Goal: Task Accomplishment & Management: Manage account settings

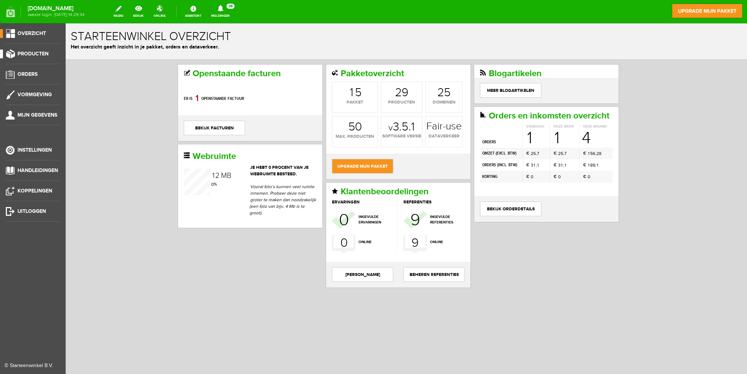
click at [26, 55] on span "Producten" at bounding box center [33, 54] width 31 height 6
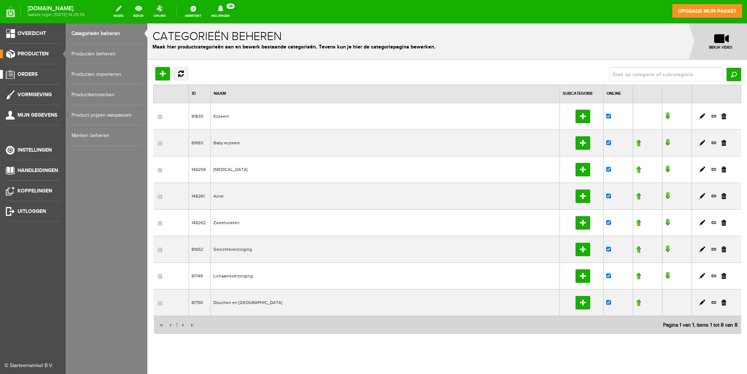
click at [42, 76] on link "Orders" at bounding box center [30, 74] width 60 height 9
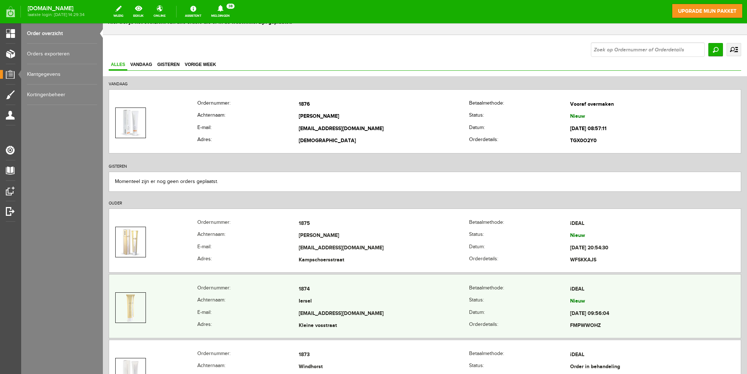
scroll to position [36, 0]
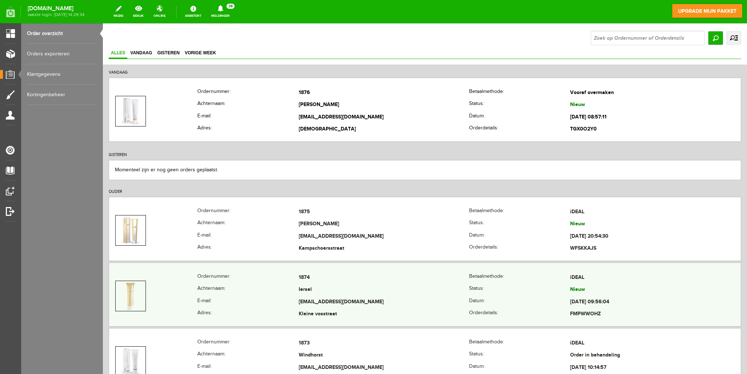
click at [261, 285] on th "Achternaam:" at bounding box center [247, 290] width 101 height 12
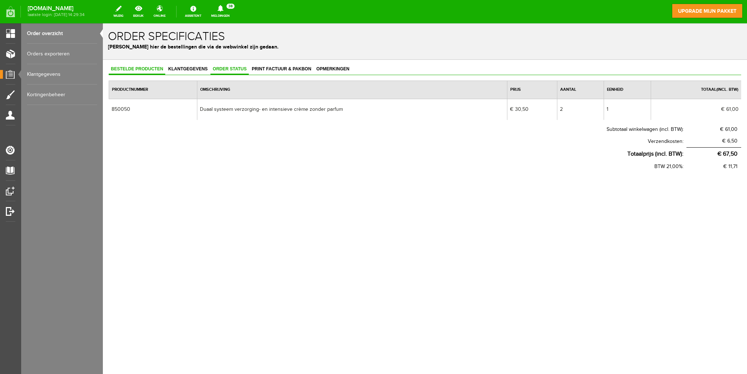
click at [233, 70] on span "Order status" at bounding box center [230, 68] width 38 height 5
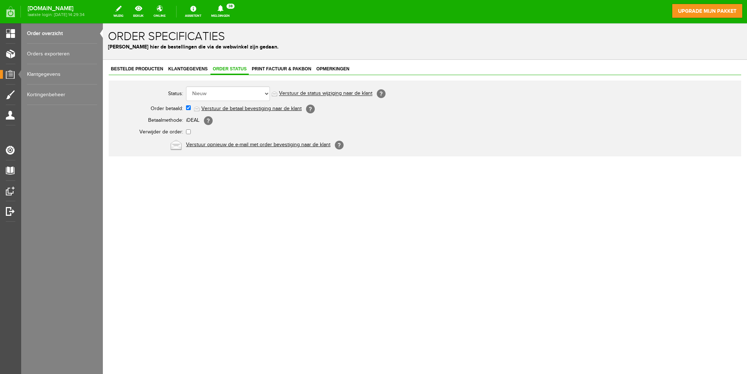
click at [42, 32] on link "Order overzicht" at bounding box center [62, 33] width 70 height 20
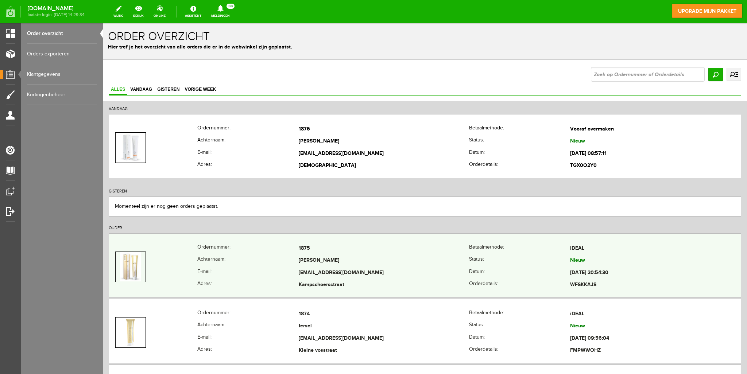
scroll to position [36, 0]
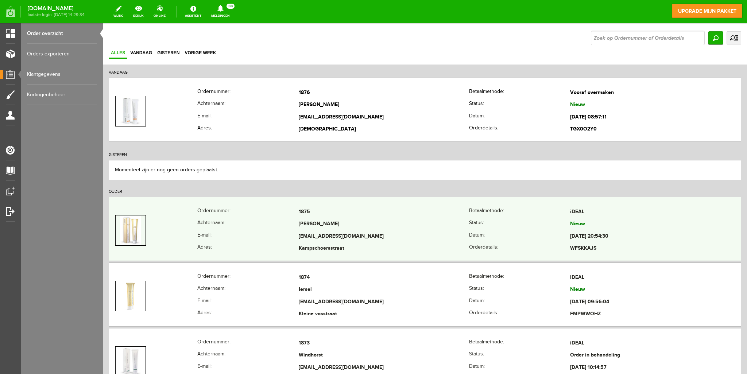
click at [210, 231] on th "E-mail:" at bounding box center [247, 237] width 101 height 12
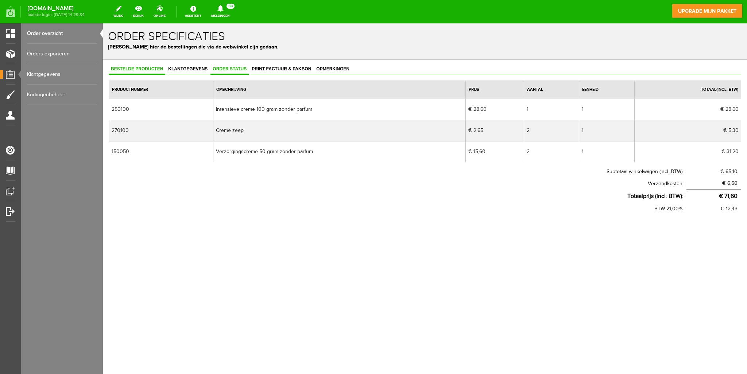
click at [229, 68] on span "Order status" at bounding box center [230, 68] width 38 height 5
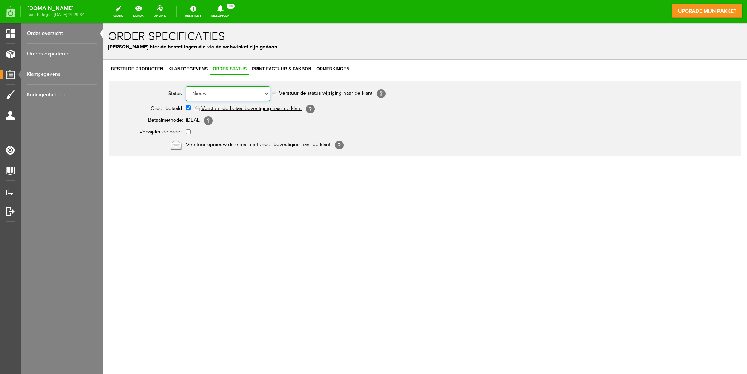
click at [227, 95] on select "Order niet afgerond Nieuw Order in behandeling Wacht op leverancier Wacht op be…" at bounding box center [228, 93] width 84 height 15
select select "2"
click at [186, 86] on select "Order niet afgerond Nieuw Order in behandeling Wacht op leverancier Wacht op be…" at bounding box center [228, 93] width 84 height 15
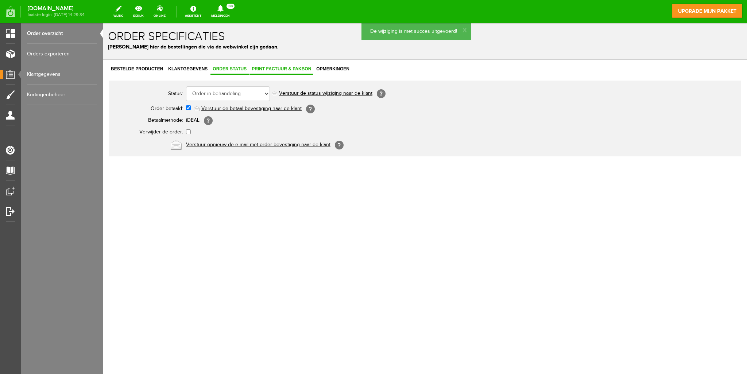
click at [290, 72] on link "Print factuur & pakbon" at bounding box center [282, 69] width 64 height 11
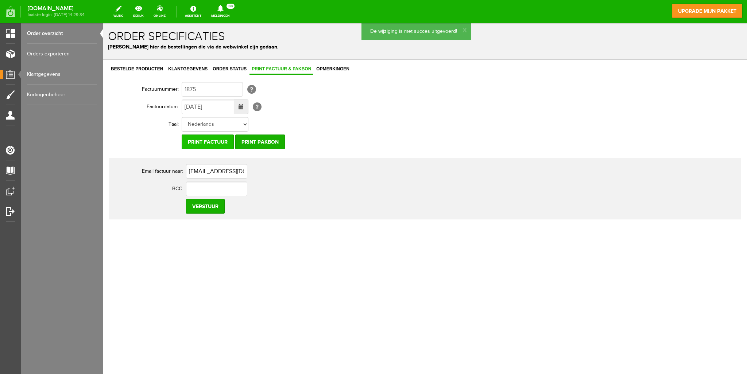
click at [207, 142] on input "Print factuur" at bounding box center [208, 142] width 52 height 15
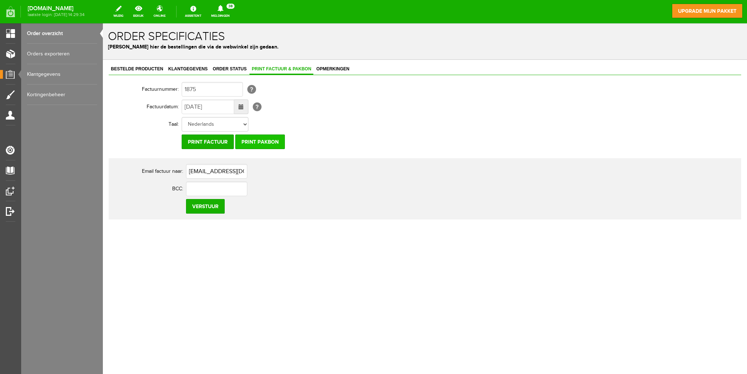
click at [257, 142] on input "Print pakbon" at bounding box center [260, 142] width 50 height 15
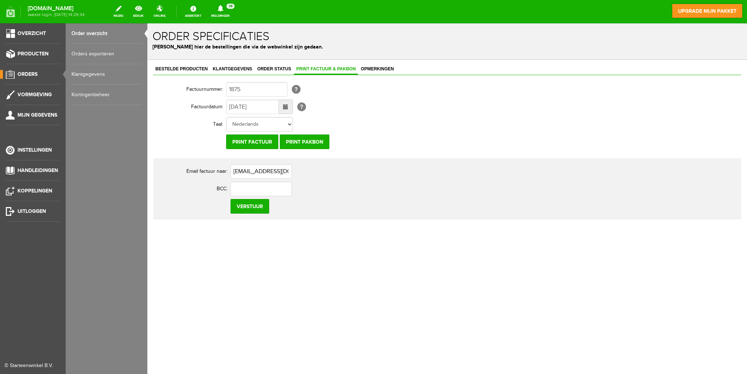
click at [26, 74] on span "Orders" at bounding box center [28, 74] width 20 height 6
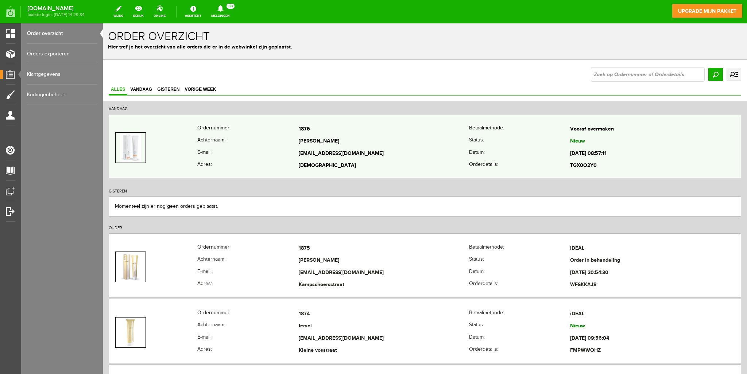
click at [271, 139] on th "Achternaam:" at bounding box center [247, 142] width 101 height 12
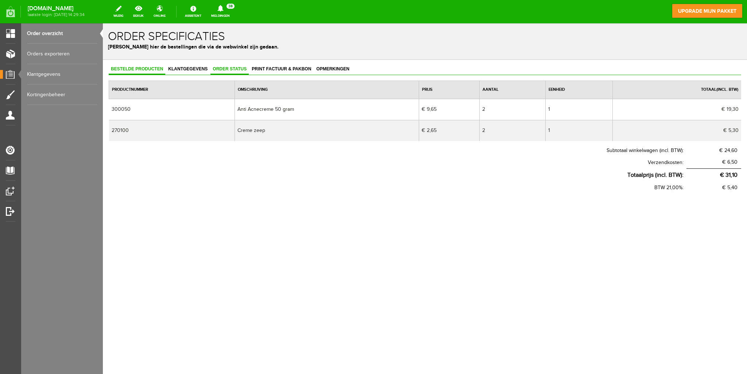
click at [234, 69] on span "Order status" at bounding box center [230, 68] width 38 height 5
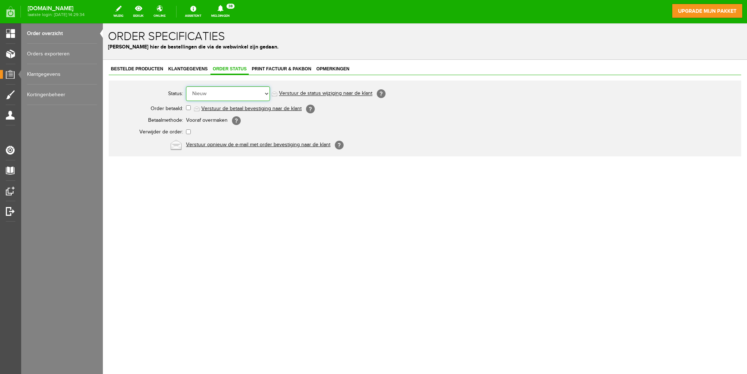
click at [229, 90] on select "Order niet afgerond Nieuw Order in behandeling Wacht op leverancier Wacht op be…" at bounding box center [228, 93] width 84 height 15
select select "2"
click at [186, 86] on select "Order niet afgerond Nieuw Order in behandeling Wacht op leverancier Wacht op be…" at bounding box center [228, 93] width 84 height 15
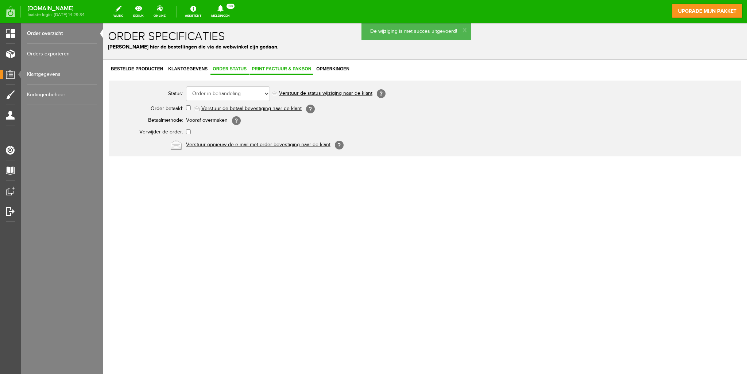
click at [283, 69] on span "Print factuur & pakbon" at bounding box center [282, 68] width 64 height 5
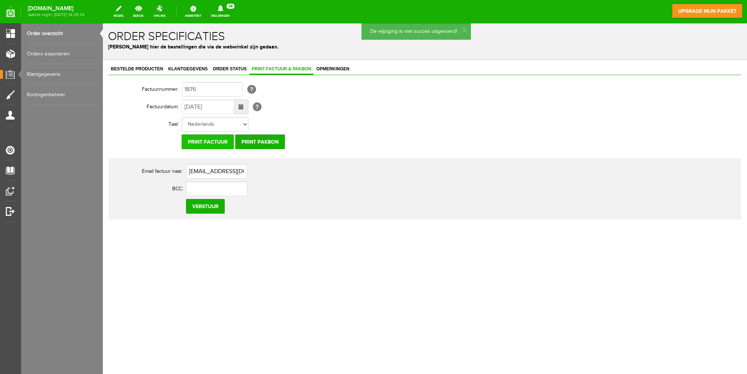
click at [208, 140] on input "Print factuur" at bounding box center [208, 142] width 52 height 15
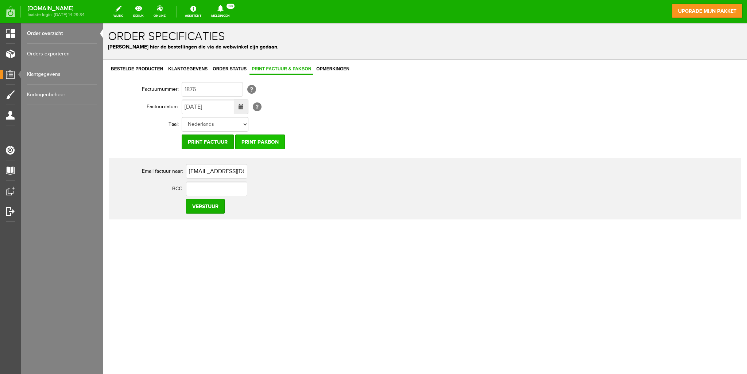
click at [261, 142] on input "Print pakbon" at bounding box center [260, 142] width 50 height 15
click at [38, 34] on link "Order overzicht" at bounding box center [62, 33] width 70 height 20
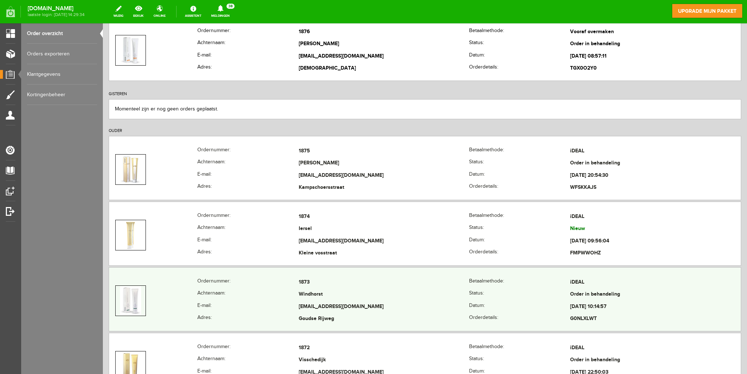
scroll to position [109, 0]
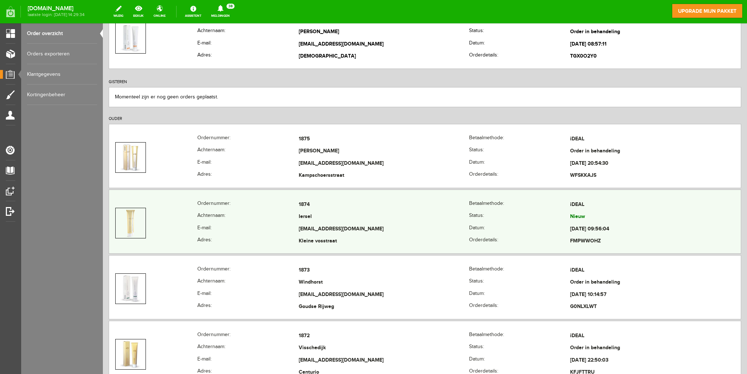
click at [193, 219] on td at bounding box center [153, 223] width 88 height 49
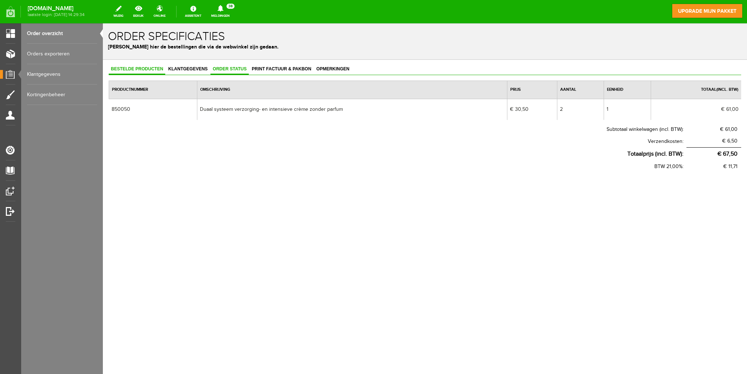
click at [226, 69] on span "Order status" at bounding box center [230, 68] width 38 height 5
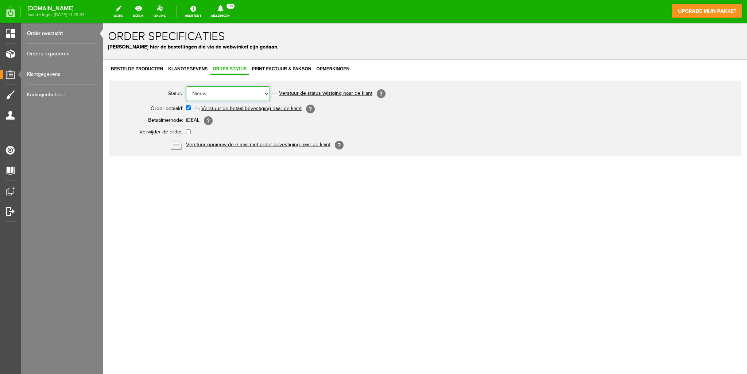
click at [235, 90] on select "Order niet afgerond Nieuw Order in behandeling Wacht op leverancier Wacht op be…" at bounding box center [228, 93] width 84 height 15
select select "2"
click at [186, 86] on select "Order niet afgerond Nieuw Order in behandeling Wacht op leverancier Wacht op be…" at bounding box center [228, 93] width 84 height 15
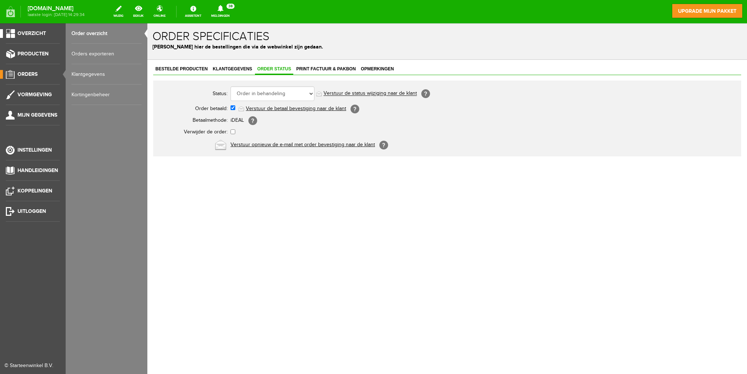
click at [31, 32] on span "Overzicht" at bounding box center [32, 33] width 28 height 6
